Goal: Information Seeking & Learning: Learn about a topic

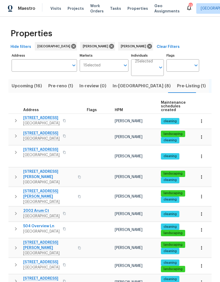
click at [120, 87] on span "In-[GEOGRAPHIC_DATA] (8)" at bounding box center [142, 85] width 58 height 7
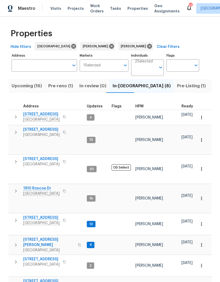
click at [52, 215] on span "[STREET_ADDRESS]" at bounding box center [41, 217] width 36 height 5
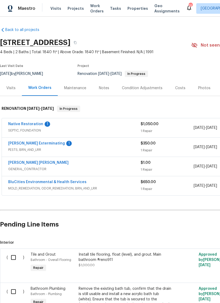
click at [36, 125] on link "Native Restoration" at bounding box center [25, 124] width 35 height 4
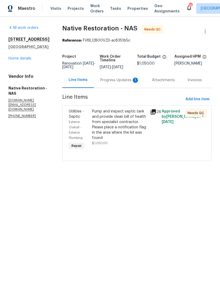
click at [120, 83] on div "Progress Updates 1" at bounding box center [119, 79] width 39 height 5
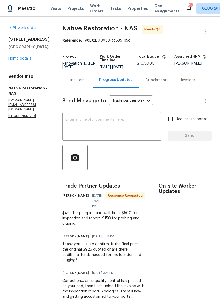
click at [22, 59] on link "Home details" at bounding box center [19, 59] width 23 height 4
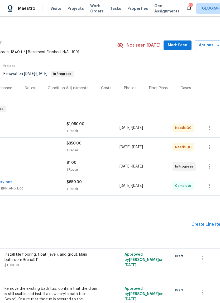
scroll to position [0, 75]
click at [181, 44] on span "Mark Seen" at bounding box center [177, 45] width 20 height 7
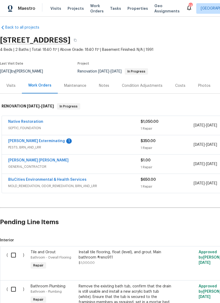
scroll to position [2, 0]
click at [44, 142] on link "[PERSON_NAME] Exterminating" at bounding box center [36, 141] width 57 height 4
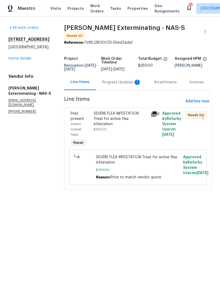
click at [121, 81] on div "Progress Updates 1" at bounding box center [121, 82] width 39 height 5
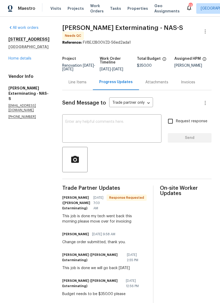
click at [28, 60] on link "Home details" at bounding box center [19, 59] width 23 height 4
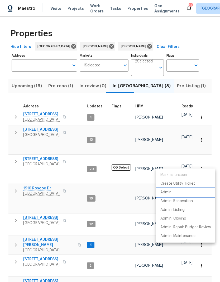
click at [170, 193] on p "Admin" at bounding box center [166, 193] width 11 height 6
click at [62, 169] on div at bounding box center [110, 141] width 220 height 282
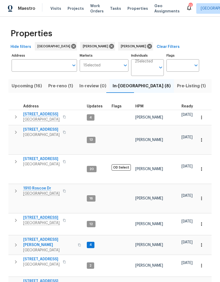
click at [50, 156] on span "6112 Gardendale Dr" at bounding box center [41, 158] width 36 height 5
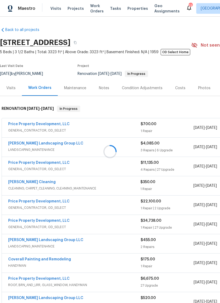
click at [180, 88] on div at bounding box center [110, 151] width 220 height 303
click at [178, 87] on div at bounding box center [110, 151] width 220 height 303
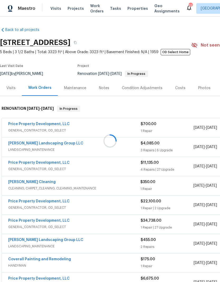
scroll to position [2, 0]
click at [177, 85] on div at bounding box center [110, 141] width 220 height 282
click at [181, 85] on div "Costs" at bounding box center [181, 87] width 10 height 5
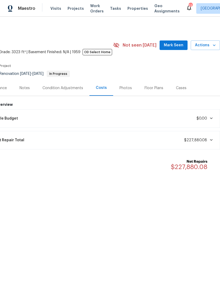
scroll to position [0, 78]
click at [181, 44] on span "Mark Seen" at bounding box center [174, 45] width 20 height 7
